Goal: Information Seeking & Learning: Check status

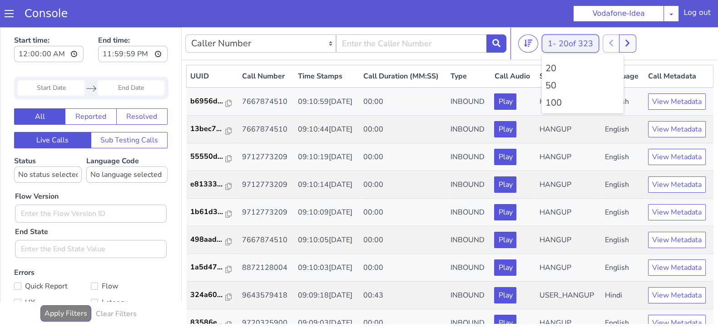
click at [554, 38] on button "1 - 20 of 323" at bounding box center [570, 44] width 57 height 18
click at [555, 99] on li "100" at bounding box center [582, 103] width 74 height 14
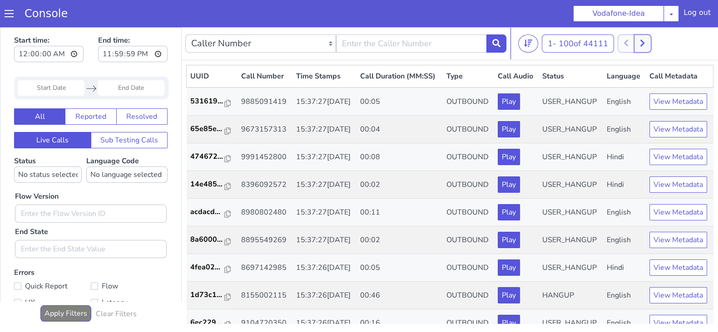
click at [643, 42] on icon at bounding box center [642, 43] width 5 height 8
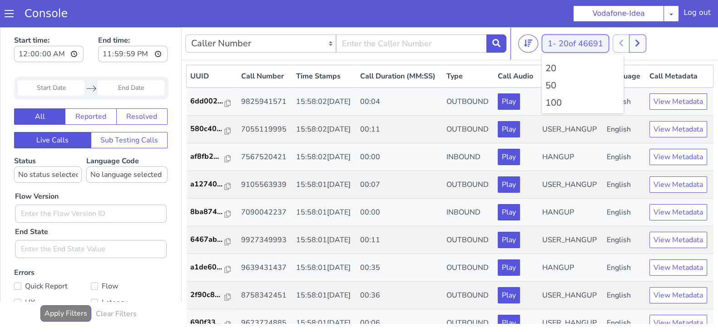
click at [550, 42] on button "1 - 20 of 46691" at bounding box center [575, 44] width 67 height 18
click at [554, 105] on li "100" at bounding box center [582, 103] width 74 height 14
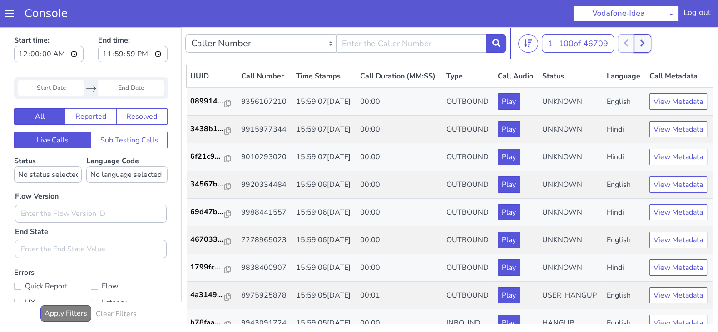
click at [648, 44] on button at bounding box center [642, 44] width 17 height 18
click at [652, 40] on icon at bounding box center [652, 43] width 5 height 8
click at [634, 45] on button at bounding box center [636, 44] width 17 height 18
click at [654, 42] on icon at bounding box center [652, 43] width 4 height 7
